Goal: Download file/media

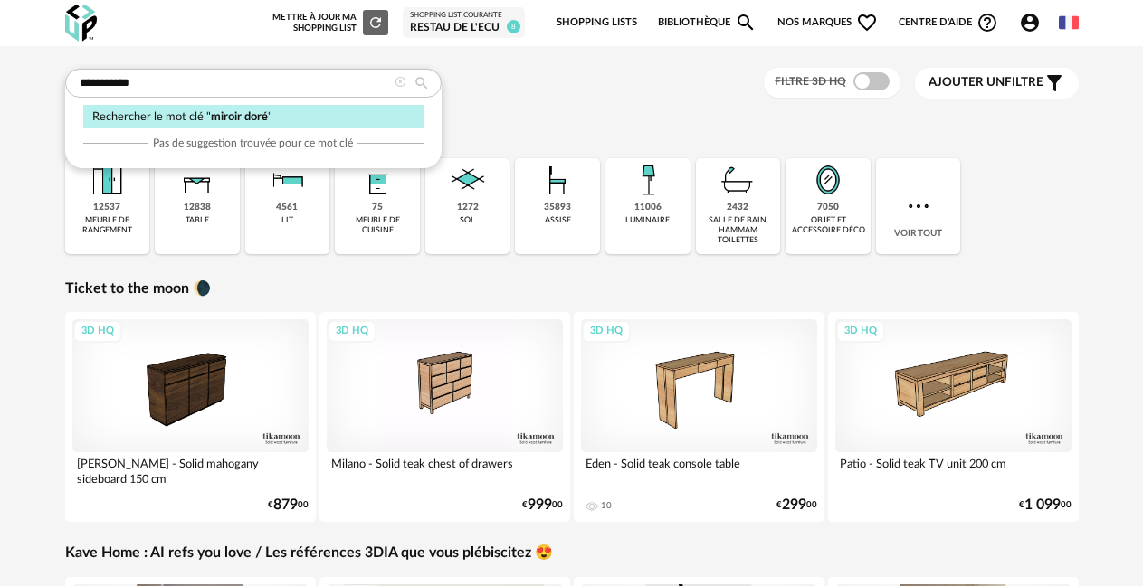
type input "**********"
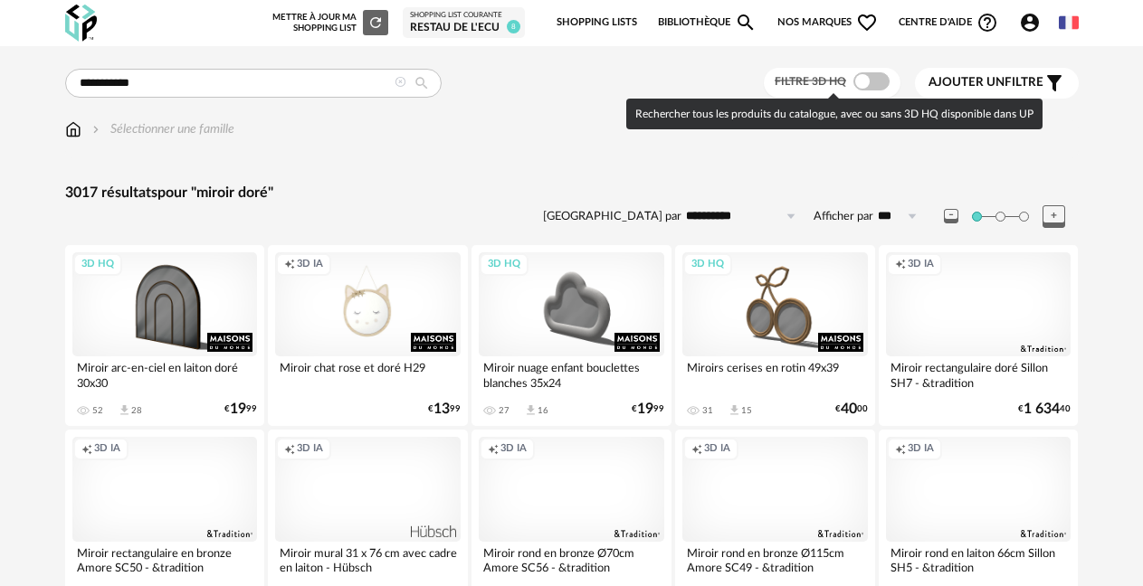
click at [872, 79] on span at bounding box center [871, 81] width 36 height 18
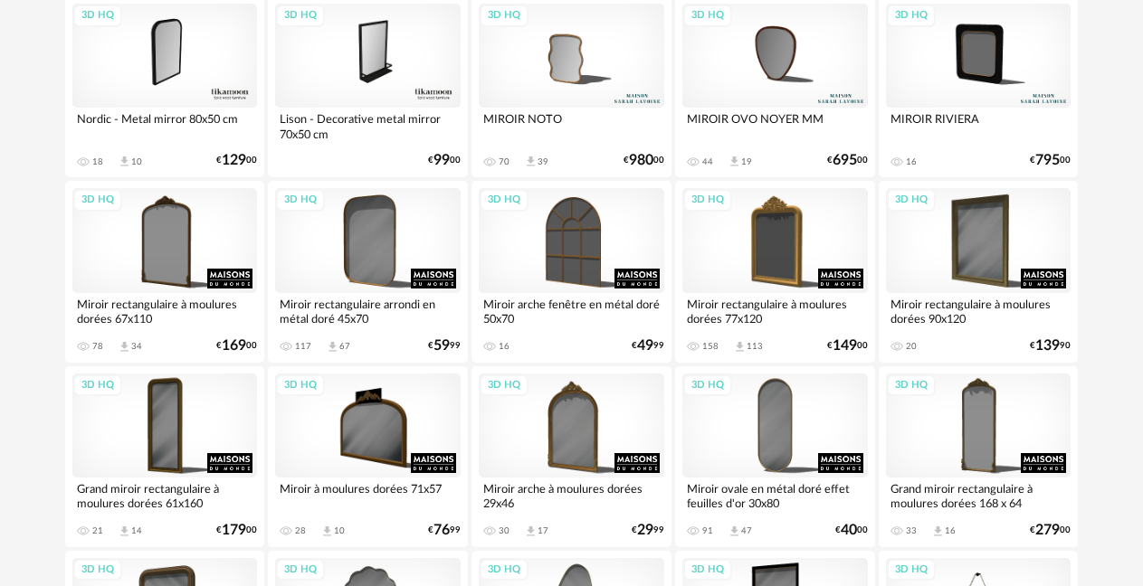
scroll to position [1177, 0]
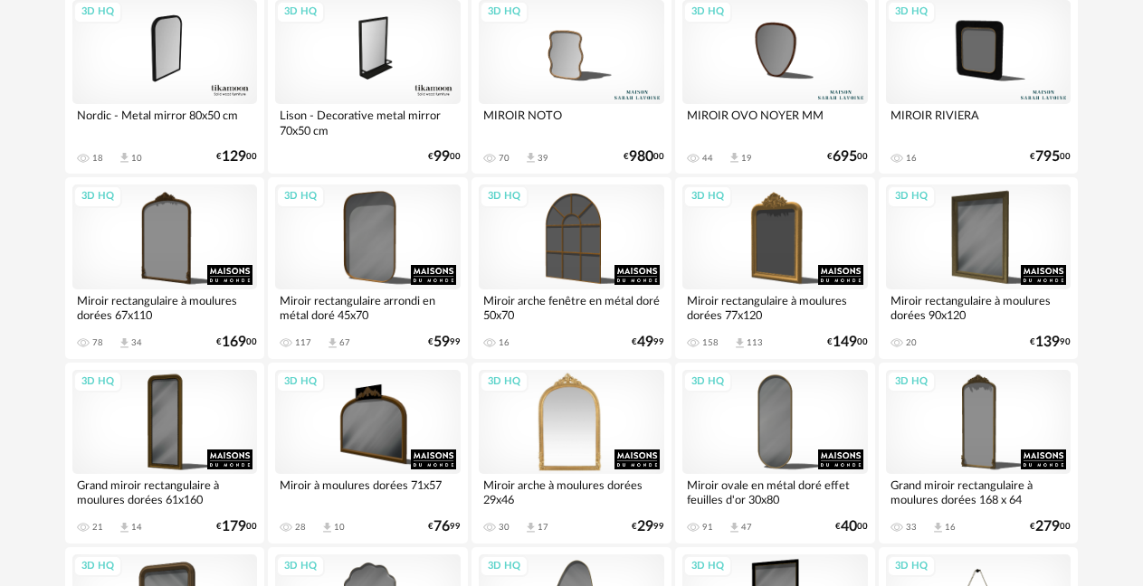
click at [558, 384] on div "3D HQ" at bounding box center [572, 422] width 186 height 104
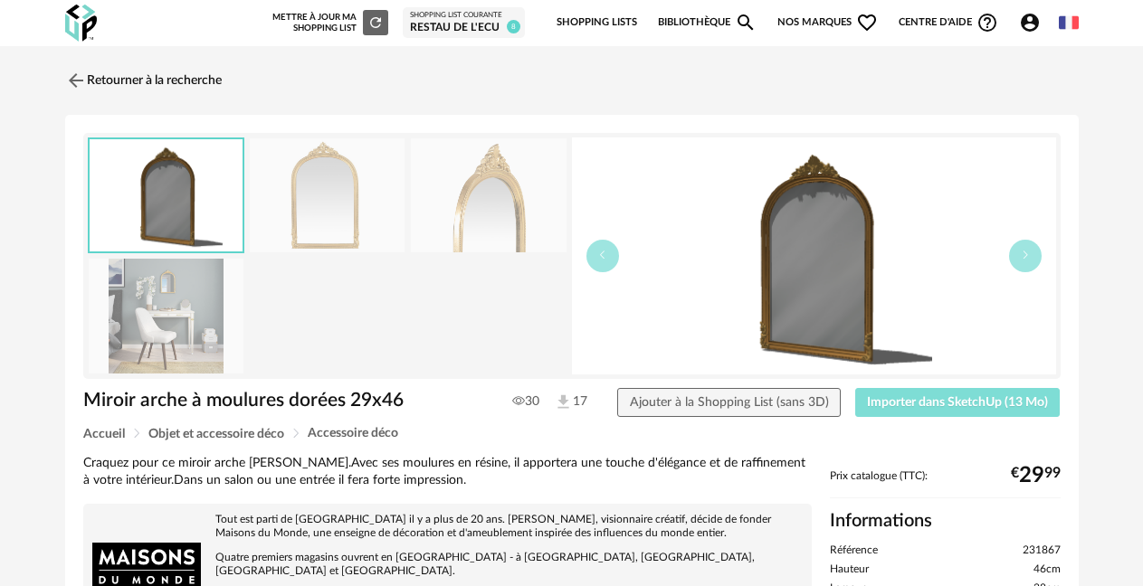
click at [968, 406] on span "Importer dans SketchUp (13 Mo)" at bounding box center [957, 402] width 181 height 13
click at [116, 73] on link "Retourner à la recherche" at bounding box center [139, 81] width 157 height 40
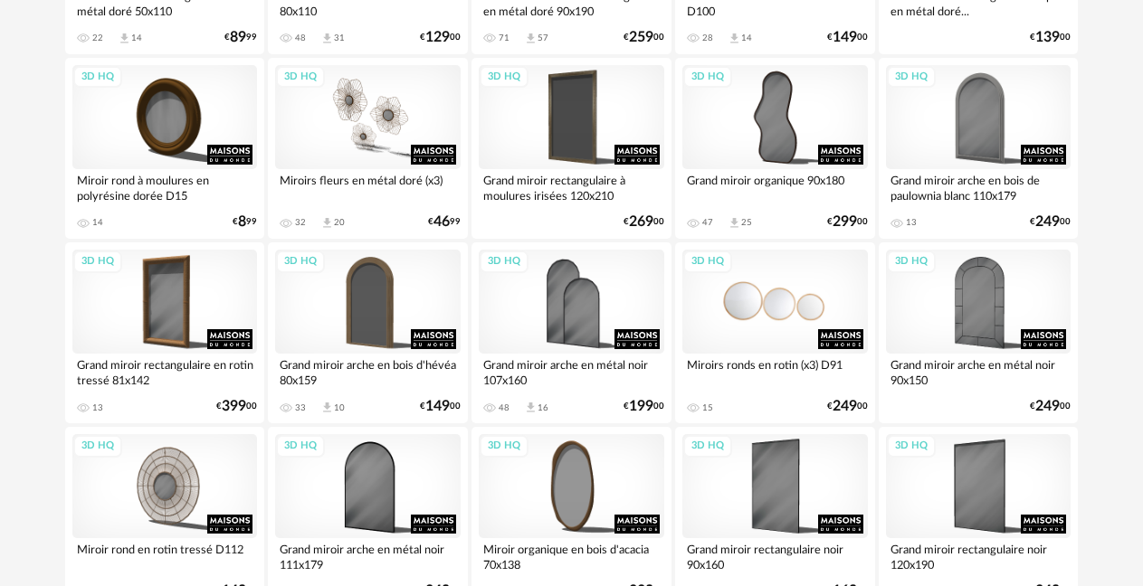
scroll to position [2806, 0]
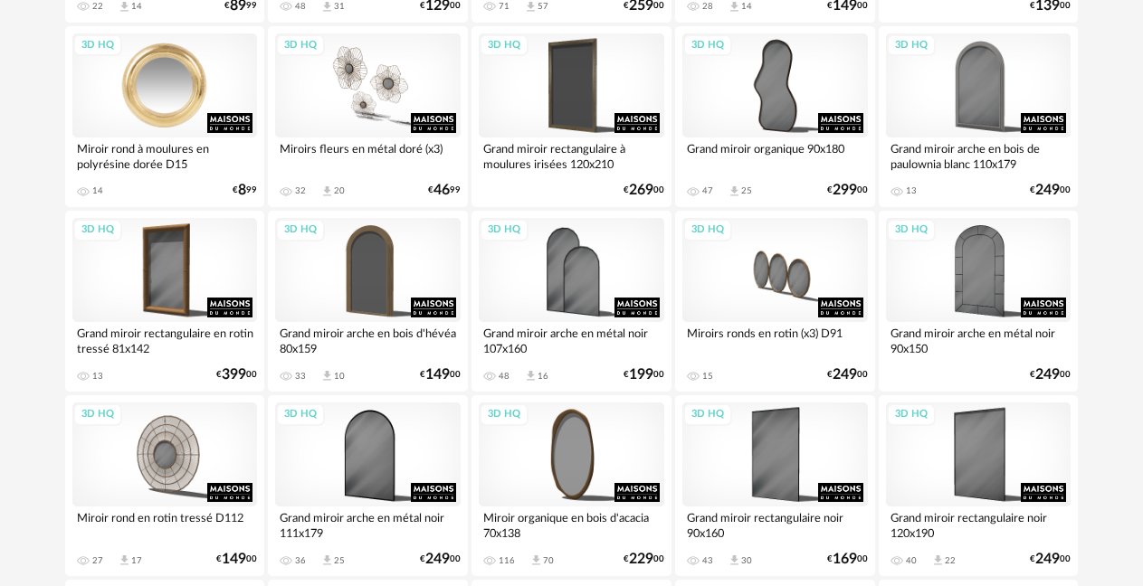
click at [184, 81] on div "3D HQ" at bounding box center [165, 85] width 186 height 104
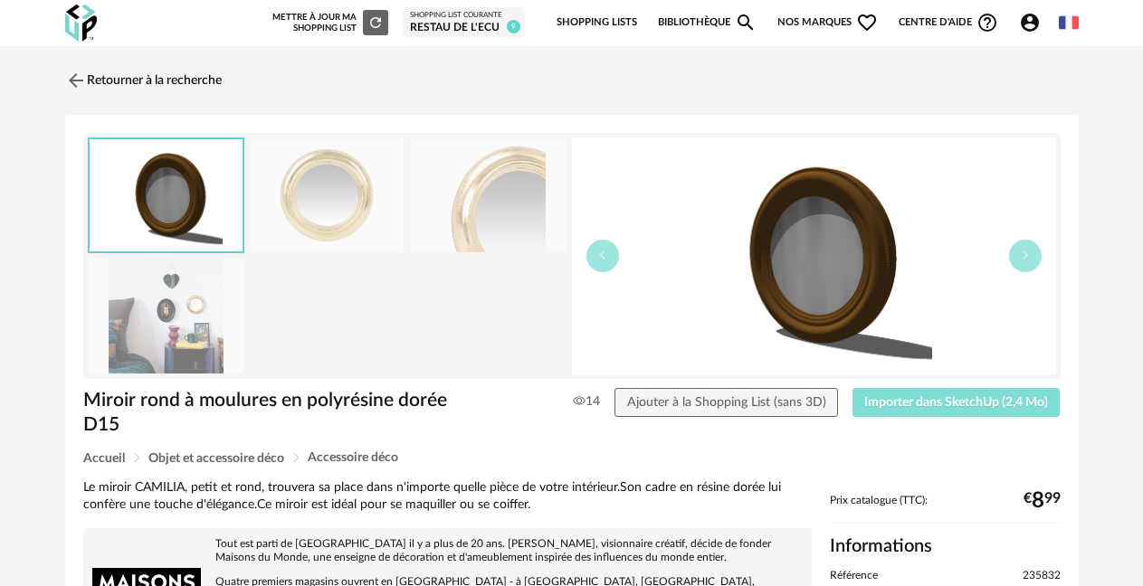
click at [944, 408] on span "Importer dans SketchUp (2,4 Mo)" at bounding box center [956, 402] width 184 height 13
click at [172, 86] on link "Retourner à la recherche" at bounding box center [139, 81] width 157 height 40
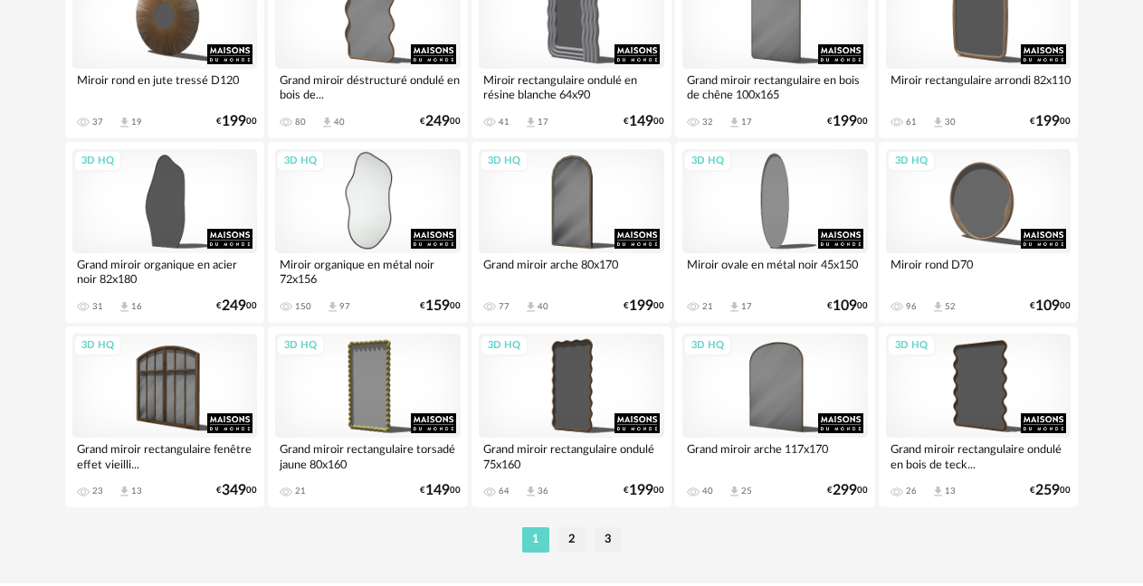
scroll to position [3439, 0]
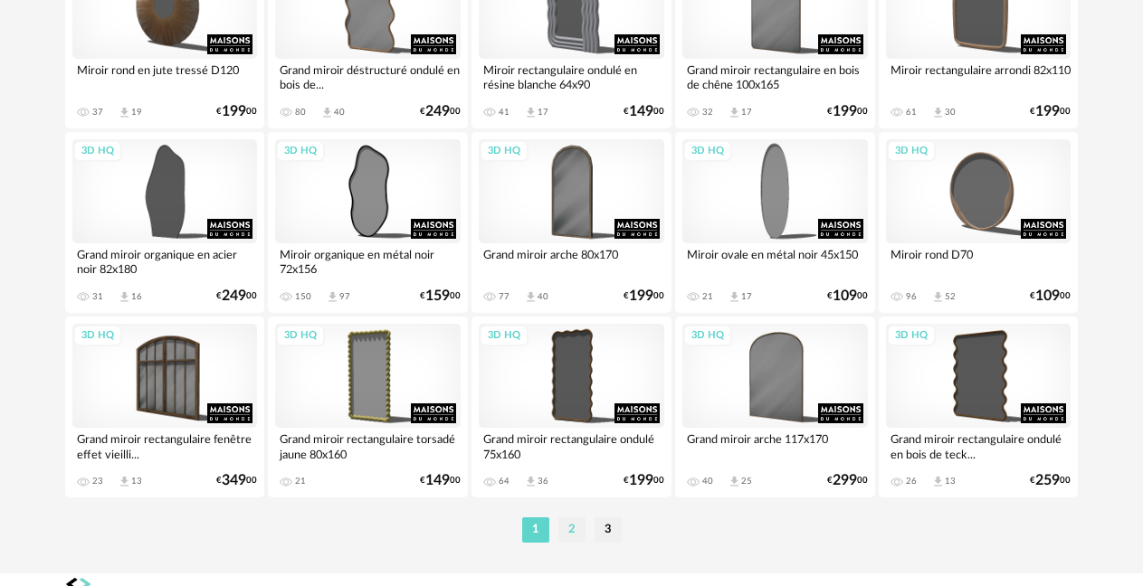
click at [577, 535] on li "2" at bounding box center [571, 530] width 27 height 25
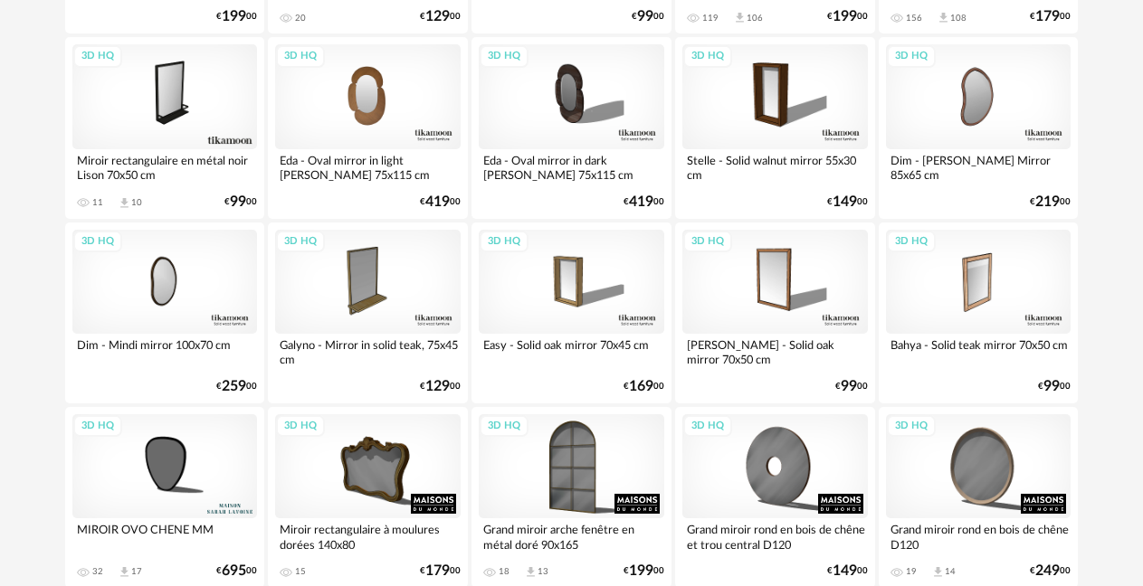
scroll to position [3439, 0]
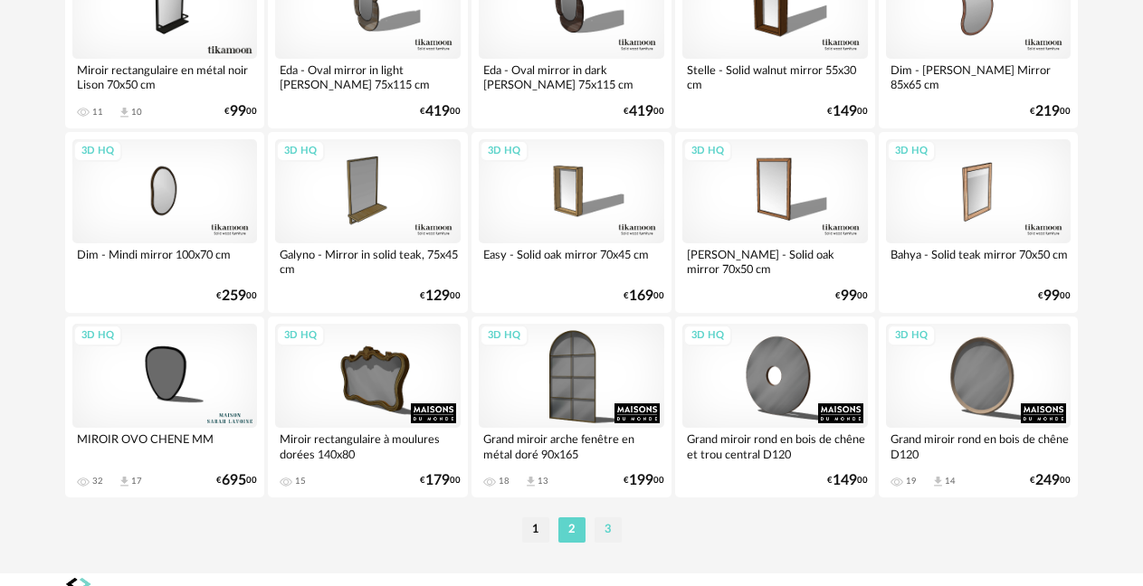
click at [601, 533] on li "3" at bounding box center [608, 530] width 27 height 25
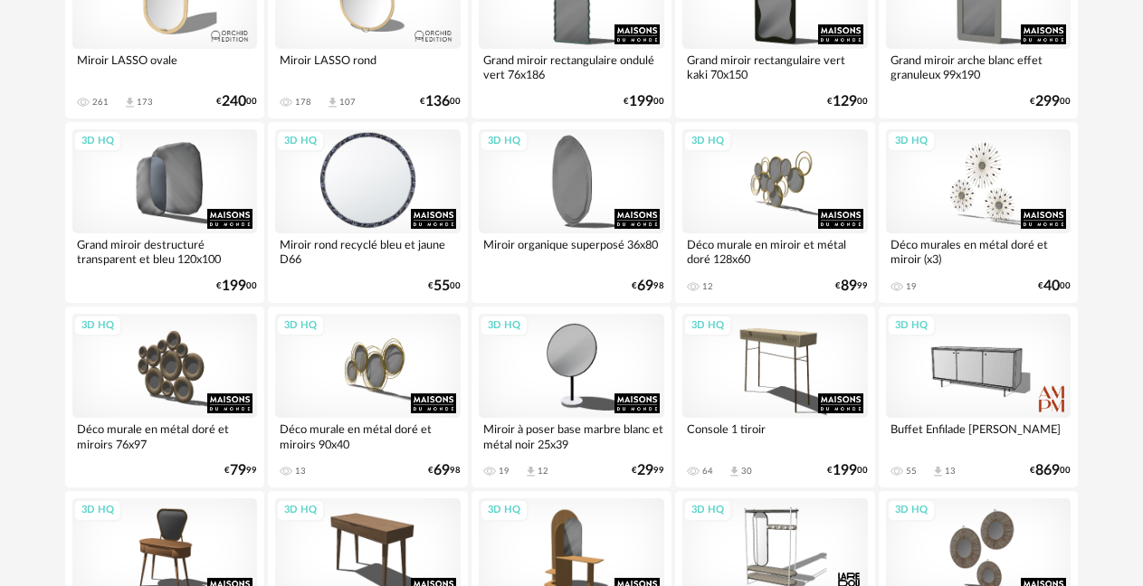
scroll to position [1448, 0]
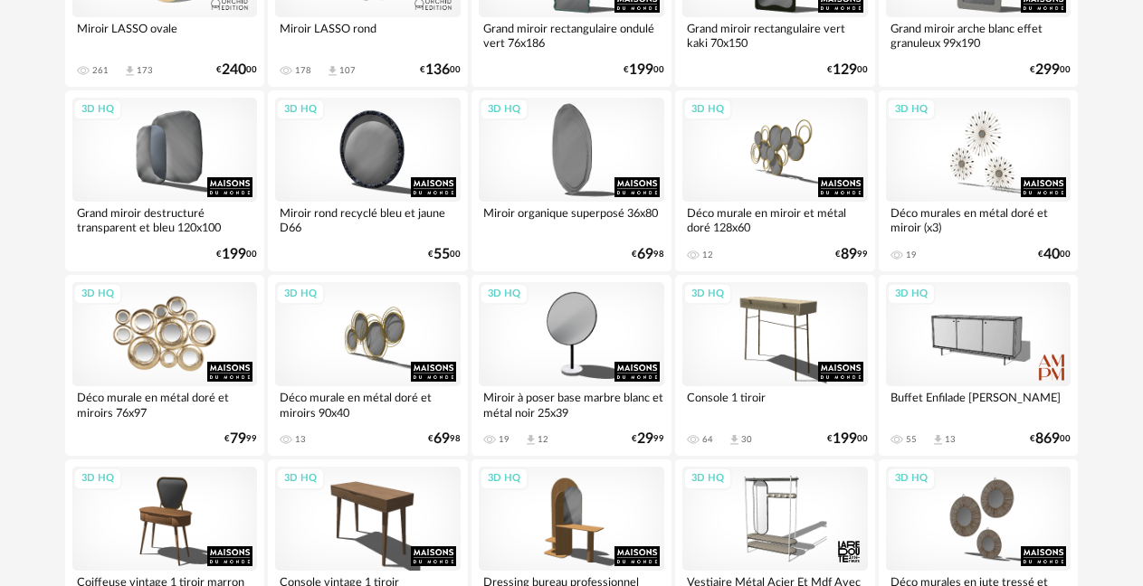
click at [189, 331] on div "3D HQ" at bounding box center [165, 334] width 186 height 104
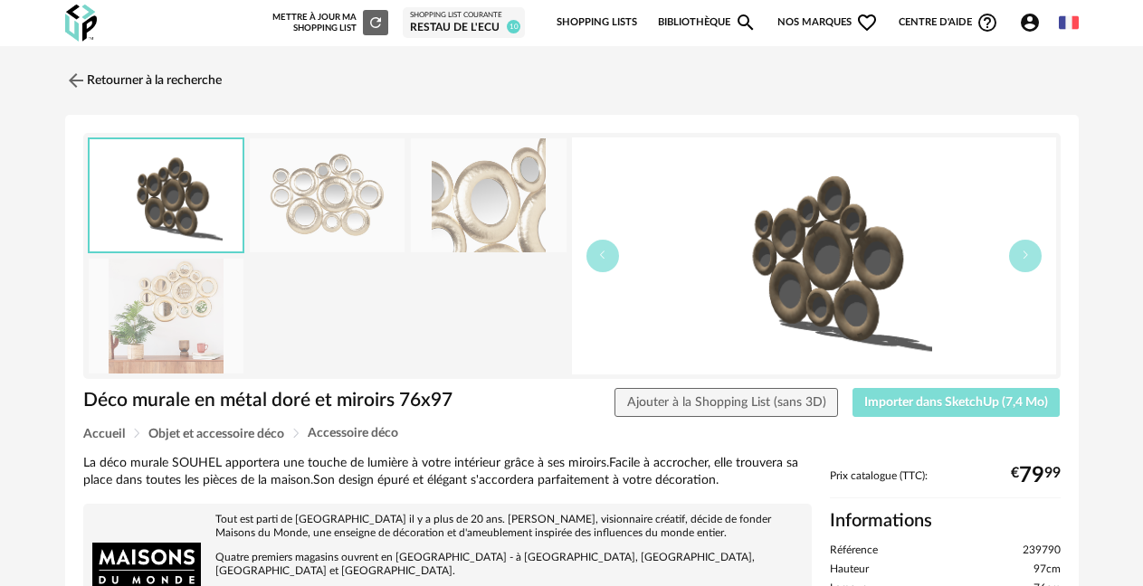
click at [991, 405] on span "Importer dans SketchUp (7,4 Mo)" at bounding box center [956, 402] width 184 height 13
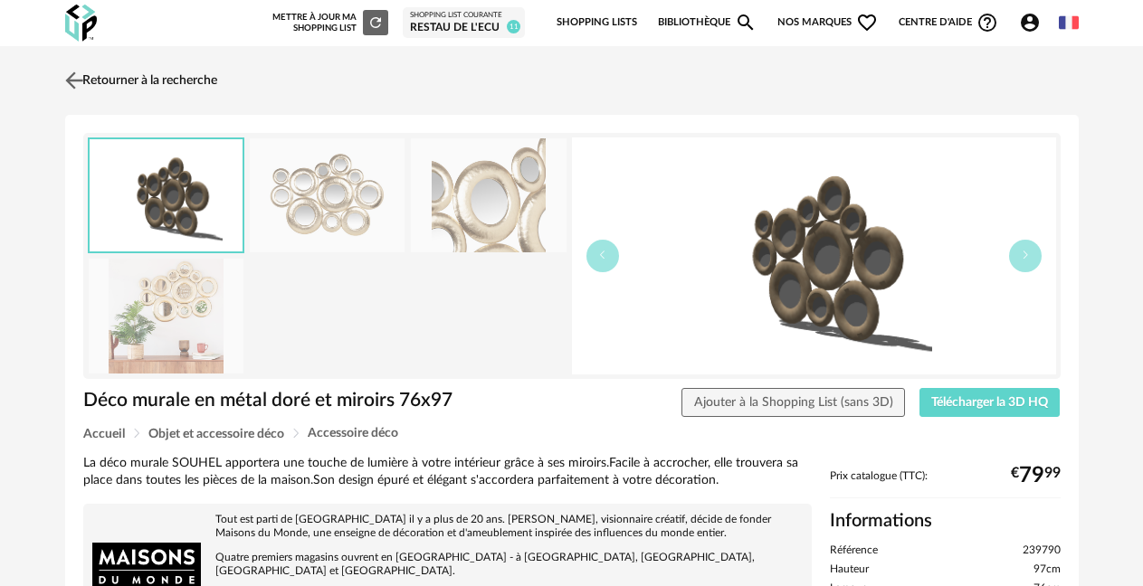
click at [167, 77] on link "Retourner à la recherche" at bounding box center [139, 81] width 157 height 40
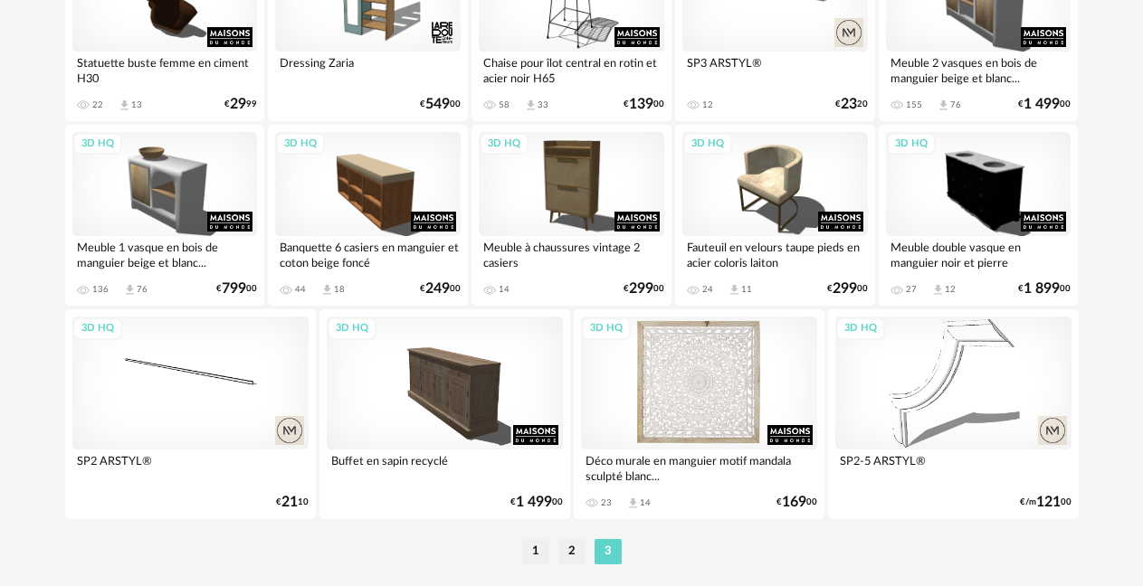
scroll to position [2712, 0]
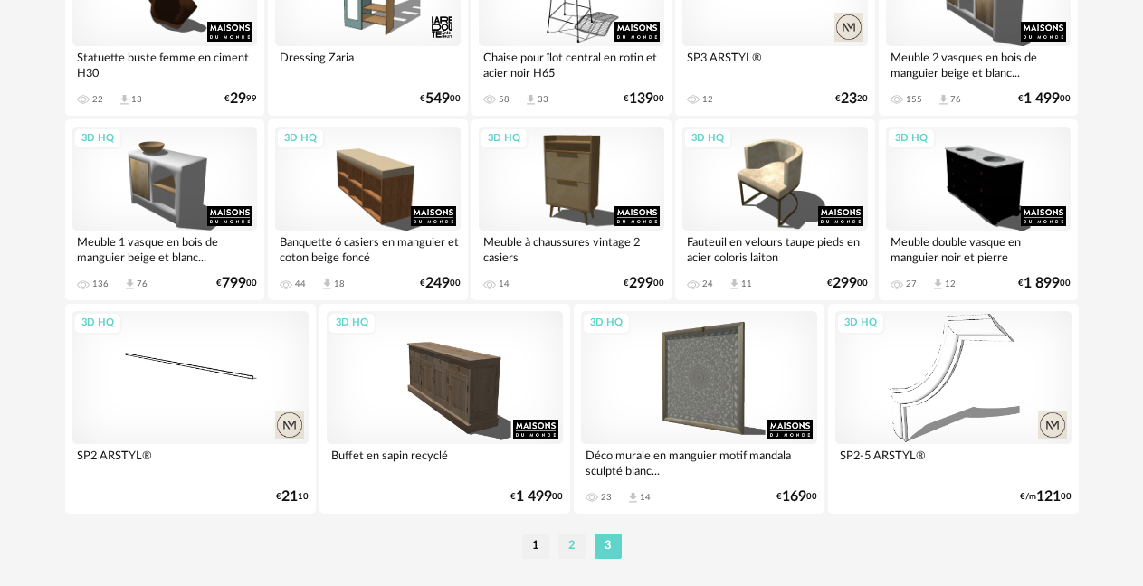
click at [568, 552] on li "2" at bounding box center [571, 546] width 27 height 25
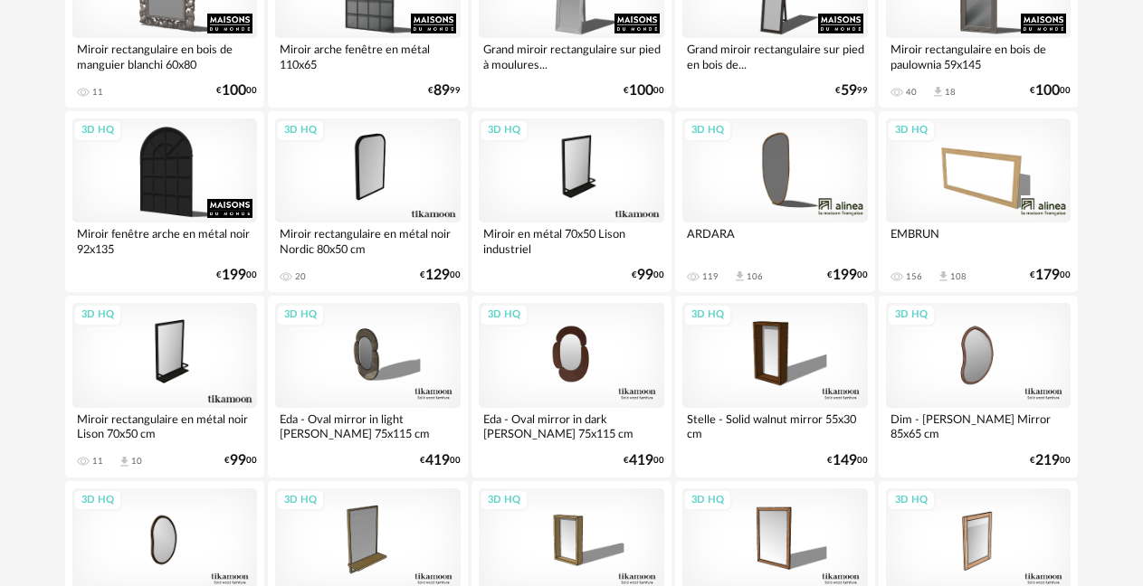
scroll to position [3467, 0]
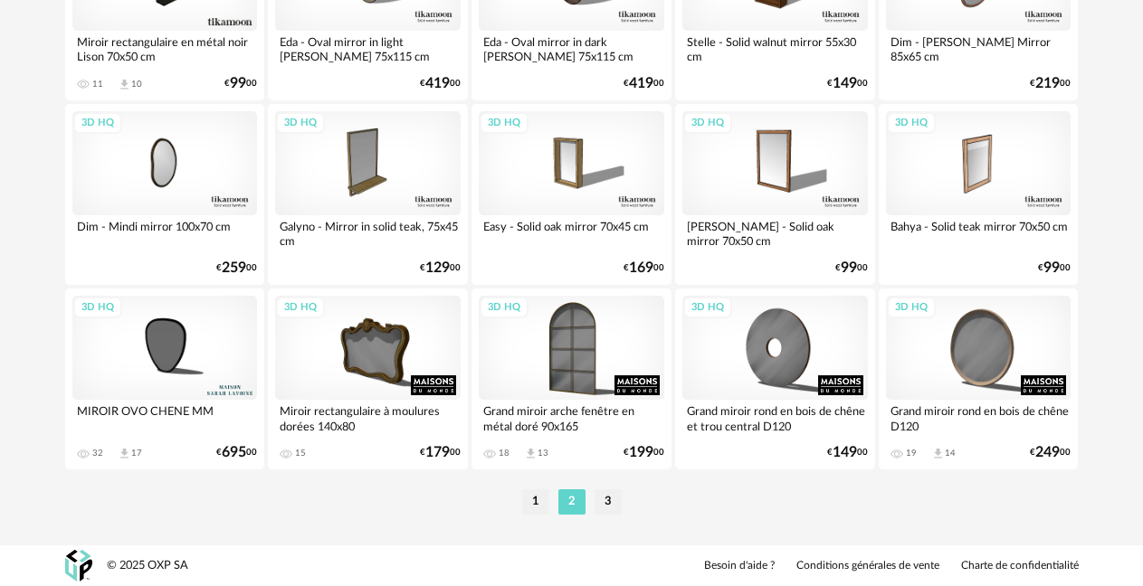
click at [530, 501] on li "1" at bounding box center [535, 502] width 27 height 25
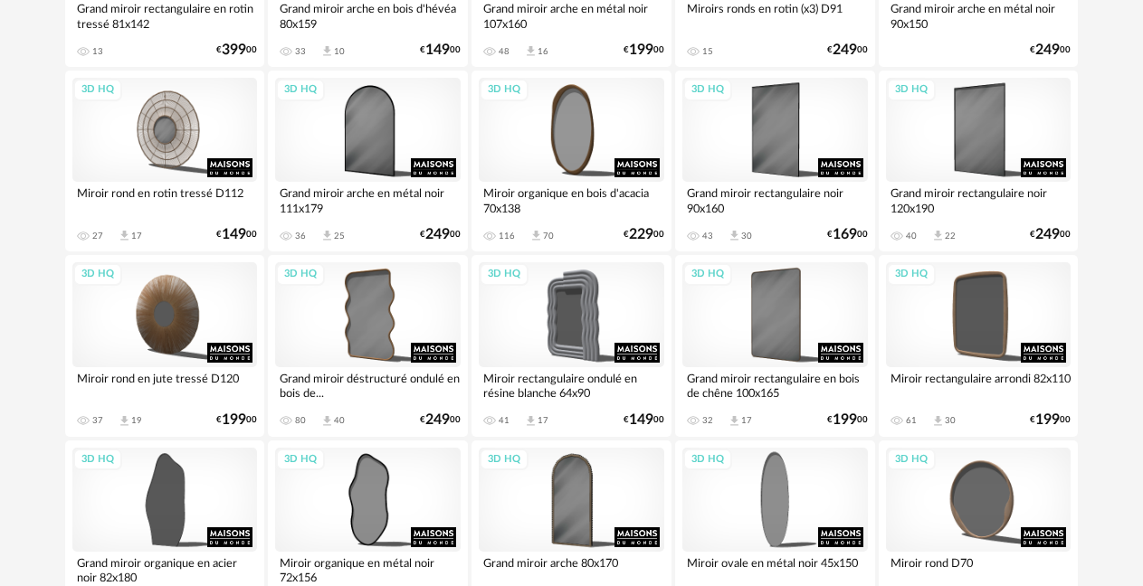
scroll to position [3439, 0]
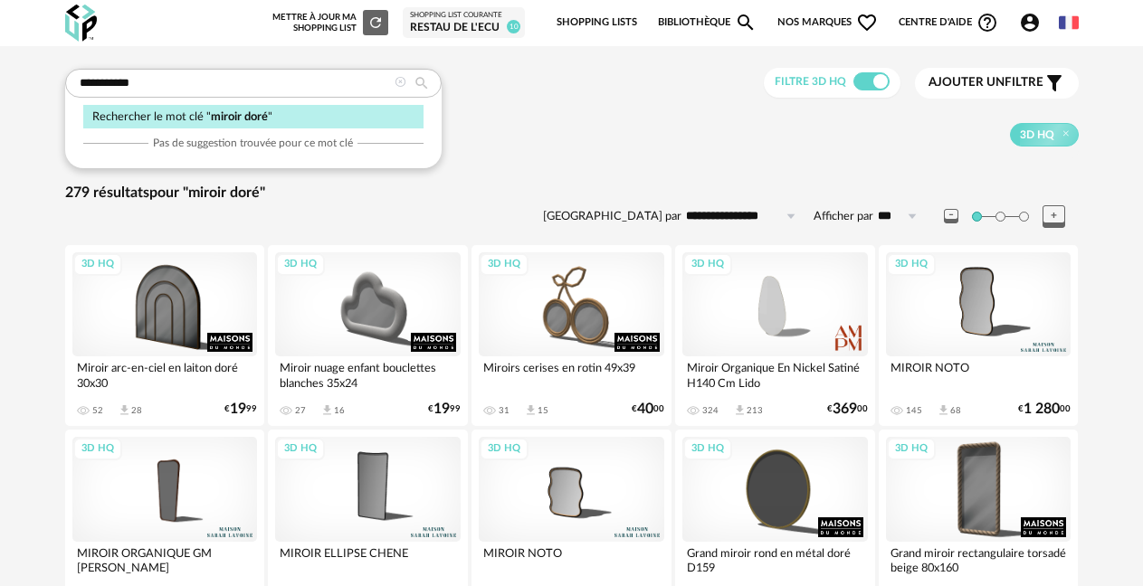
type input "********"
type input "**********"
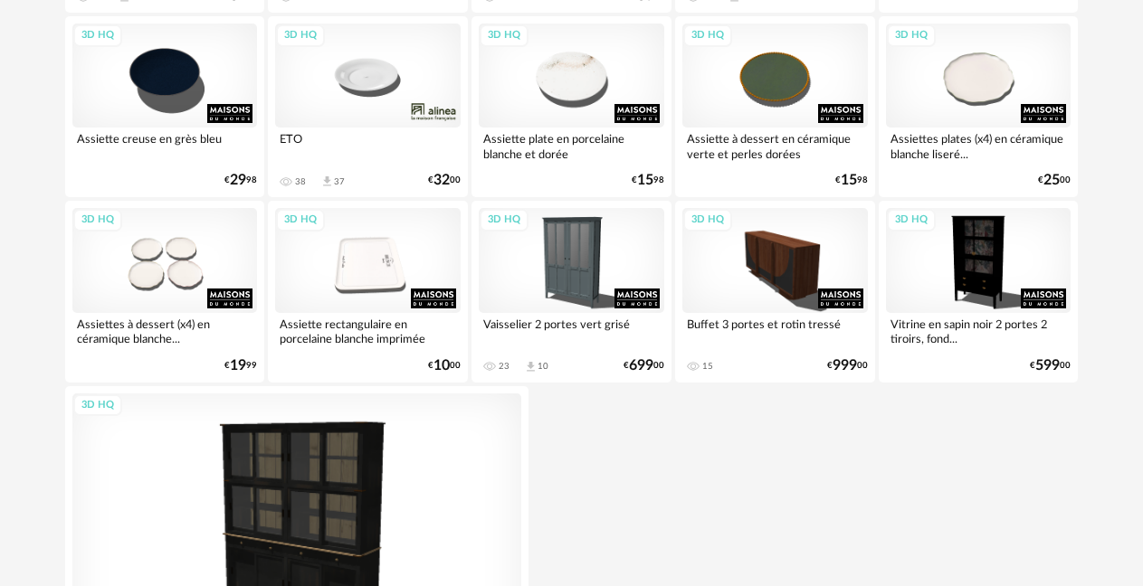
scroll to position [1174, 0]
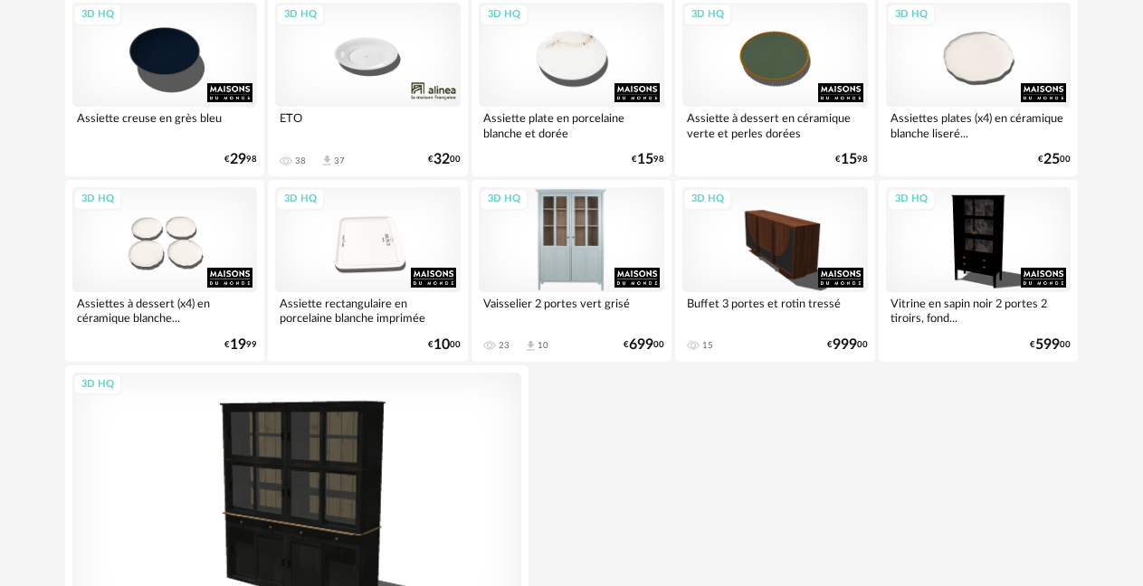
click at [556, 264] on div "3D HQ" at bounding box center [572, 239] width 186 height 104
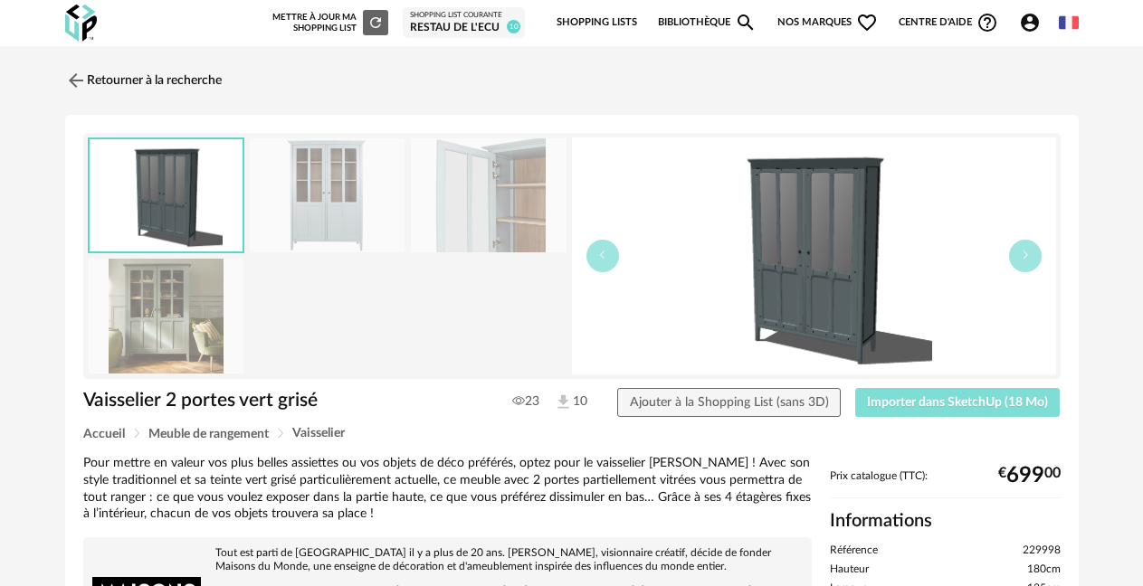
click at [920, 404] on span "Importer dans SketchUp (18 Mo)" at bounding box center [957, 402] width 181 height 13
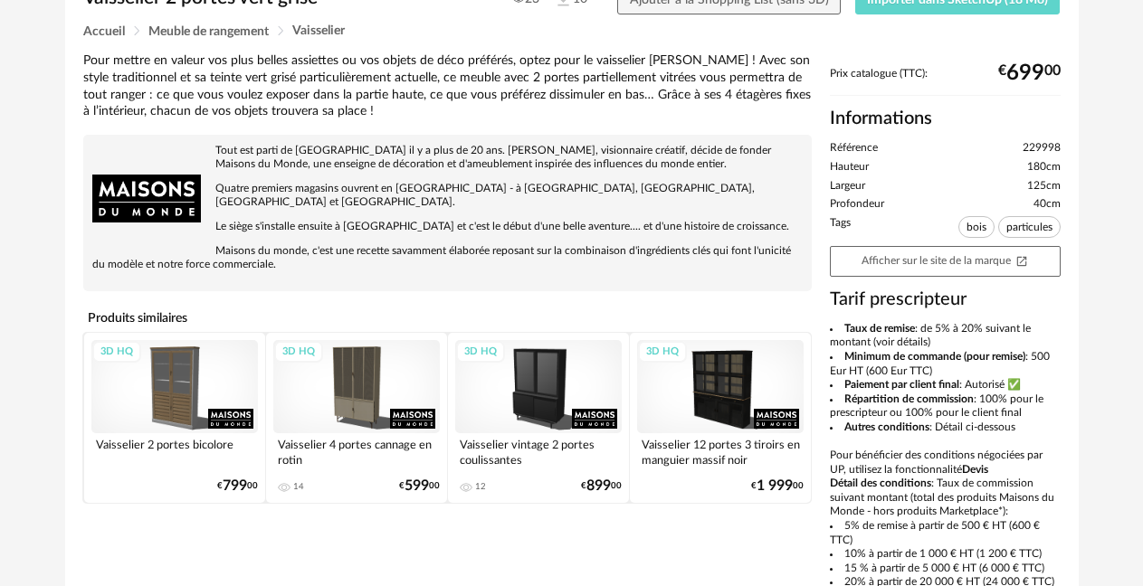
scroll to position [453, 0]
